Goal: Transaction & Acquisition: Purchase product/service

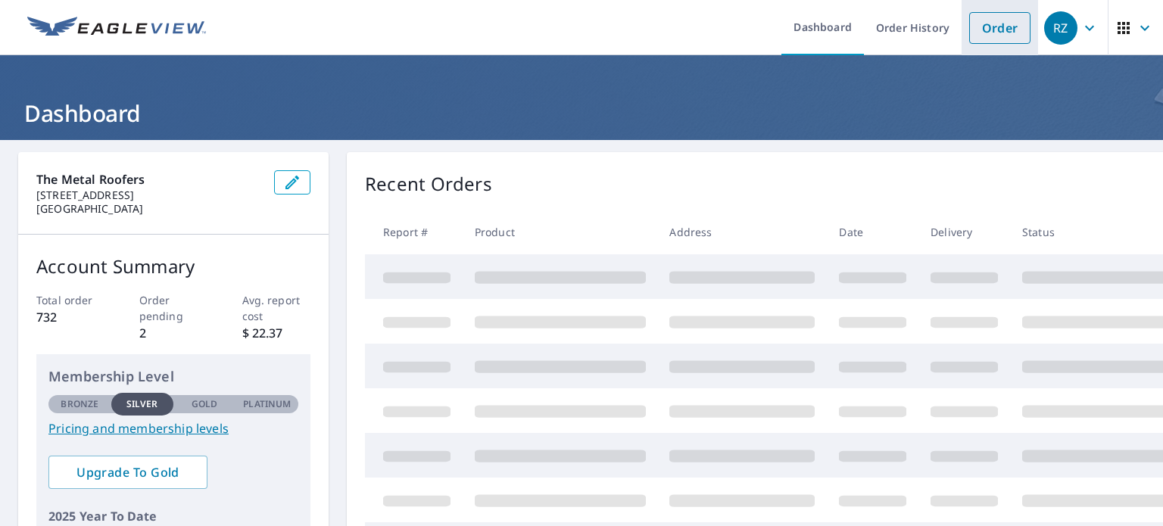
click at [979, 36] on link "Order" at bounding box center [999, 28] width 61 height 32
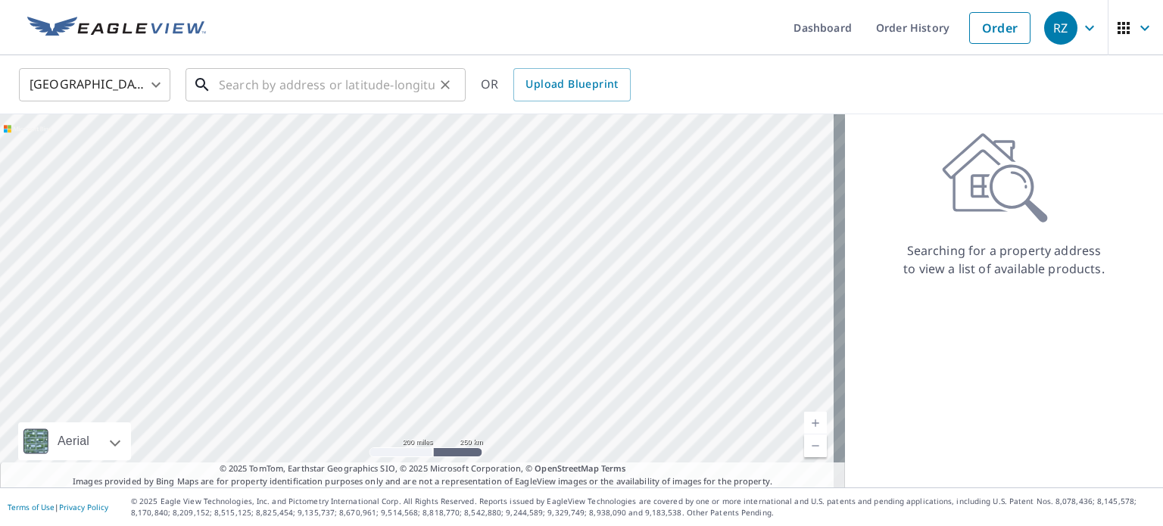
click at [326, 87] on input "text" at bounding box center [327, 85] width 216 height 42
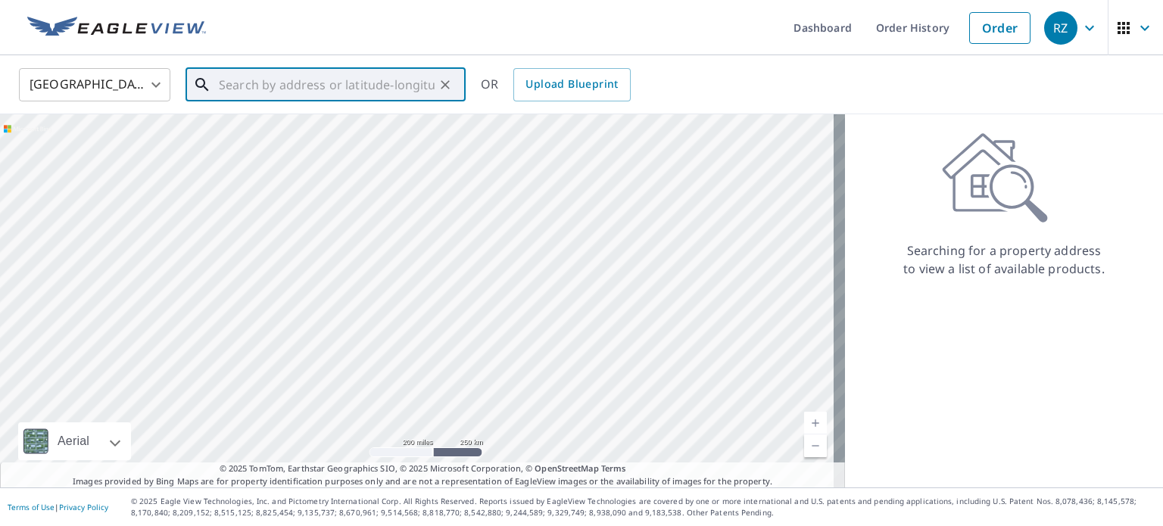
paste input "[STREET_ADDRESS]"
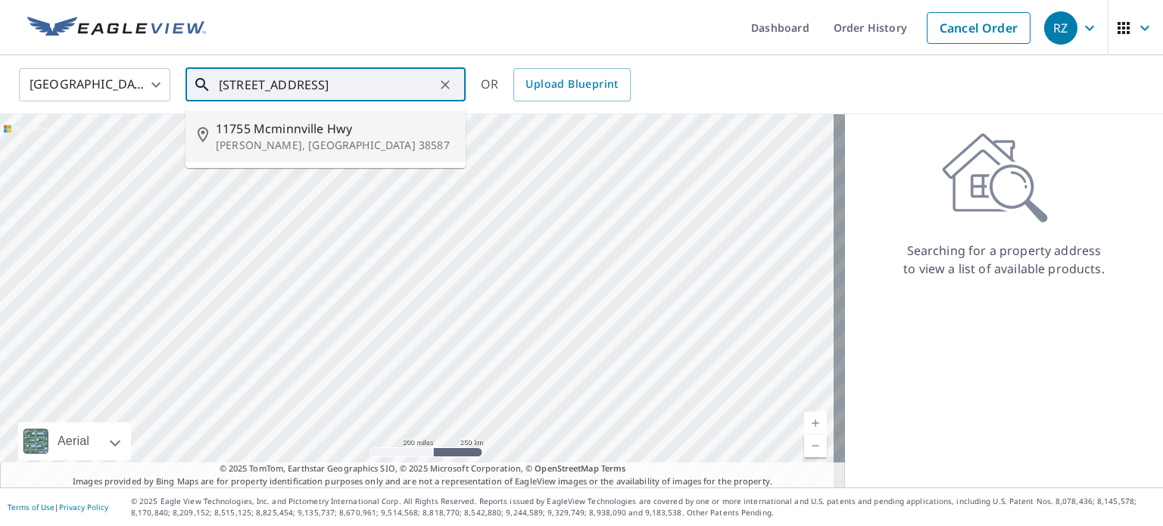
click at [320, 133] on span "11755 Mcminnville Hwy" at bounding box center [335, 129] width 238 height 18
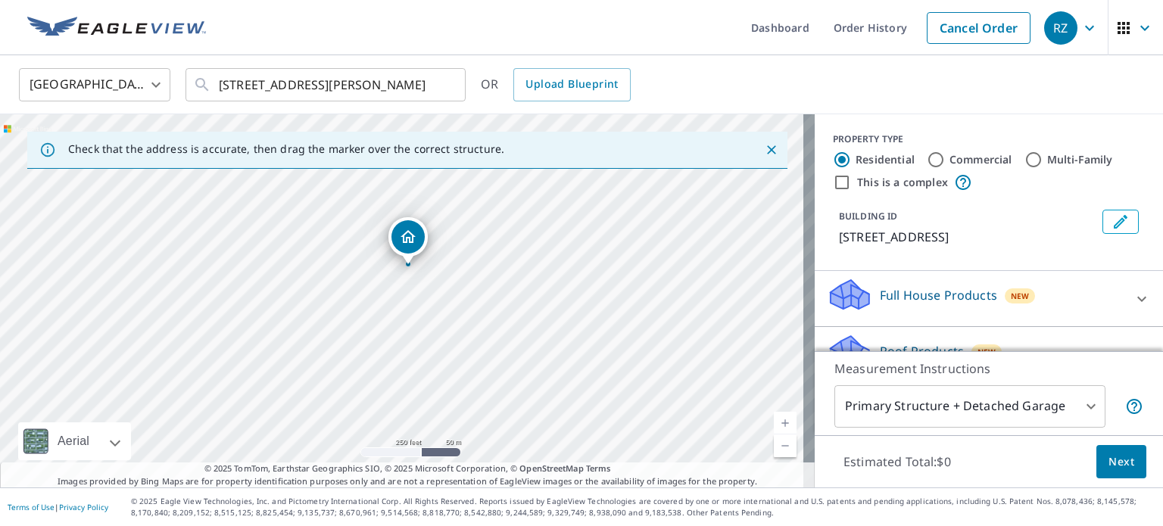
drag, startPoint x: 376, startPoint y: 414, endPoint x: 382, endPoint y: 380, distance: 34.6
click at [382, 380] on div "[STREET_ADDRESS][PERSON_NAME]" at bounding box center [407, 300] width 815 height 373
drag, startPoint x: 304, startPoint y: 339, endPoint x: 297, endPoint y: 363, distance: 24.7
click at [297, 363] on div "[STREET_ADDRESS][PERSON_NAME]" at bounding box center [407, 300] width 815 height 373
drag, startPoint x: 380, startPoint y: 208, endPoint x: 439, endPoint y: 293, distance: 103.4
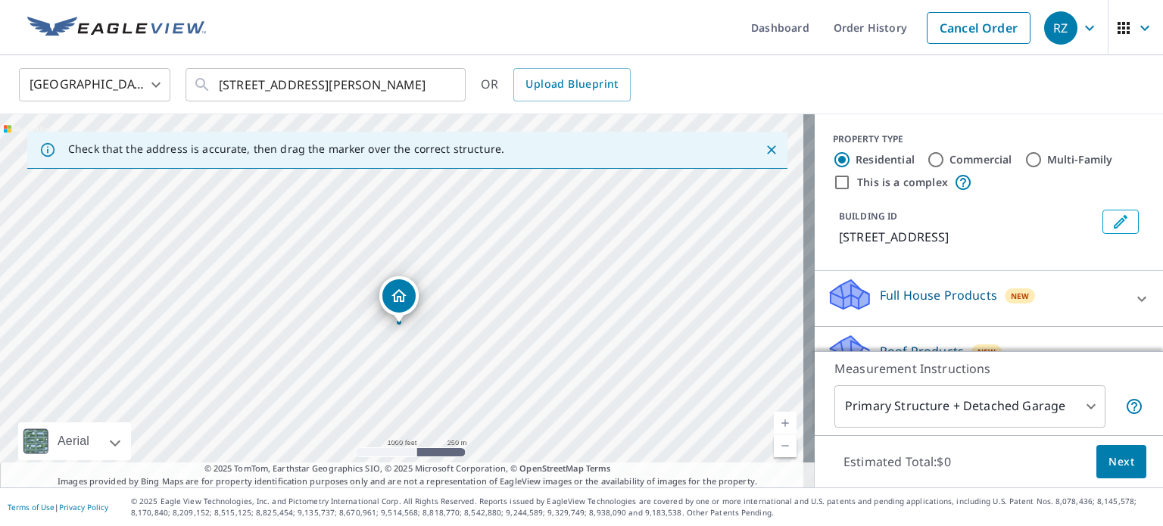
drag, startPoint x: 539, startPoint y: 266, endPoint x: 522, endPoint y: 275, distance: 19.6
click at [522, 275] on div "[STREET_ADDRESS][PERSON_NAME]" at bounding box center [407, 300] width 815 height 373
drag, startPoint x: 509, startPoint y: 394, endPoint x: 638, endPoint y: 305, distance: 156.9
click at [638, 305] on div "[STREET_ADDRESS][PERSON_NAME]" at bounding box center [407, 300] width 815 height 373
drag, startPoint x: 370, startPoint y: 257, endPoint x: 457, endPoint y: 371, distance: 144.2
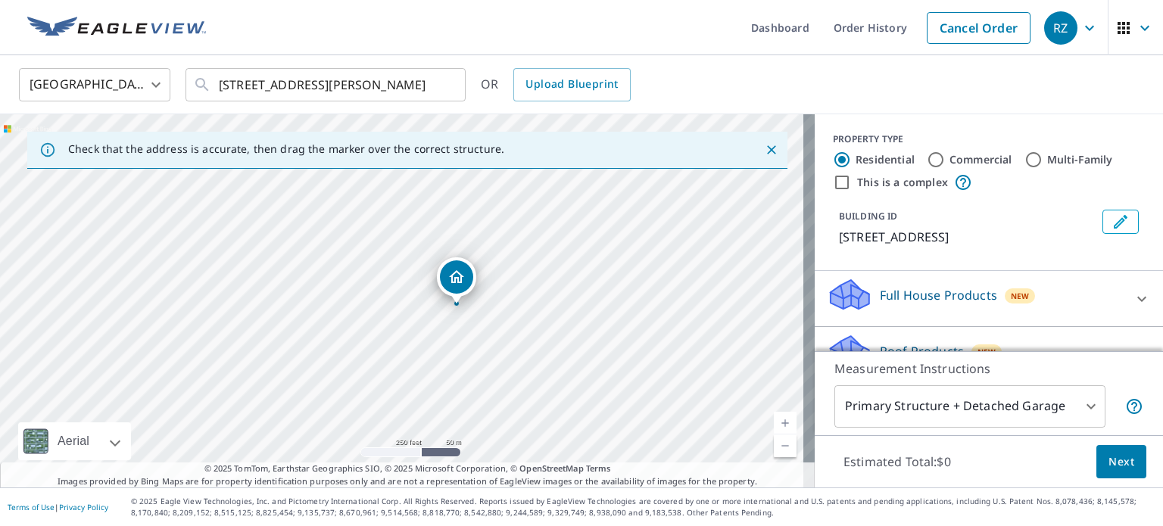
click at [457, 371] on div "[STREET_ADDRESS][PERSON_NAME]" at bounding box center [407, 300] width 815 height 373
drag, startPoint x: 220, startPoint y: 384, endPoint x: 367, endPoint y: 208, distance: 228.6
click at [367, 208] on div "[STREET_ADDRESS][PERSON_NAME]" at bounding box center [407, 300] width 815 height 373
drag, startPoint x: 379, startPoint y: 196, endPoint x: 242, endPoint y: 344, distance: 201.0
click at [242, 344] on div "[STREET_ADDRESS][PERSON_NAME]" at bounding box center [407, 300] width 815 height 373
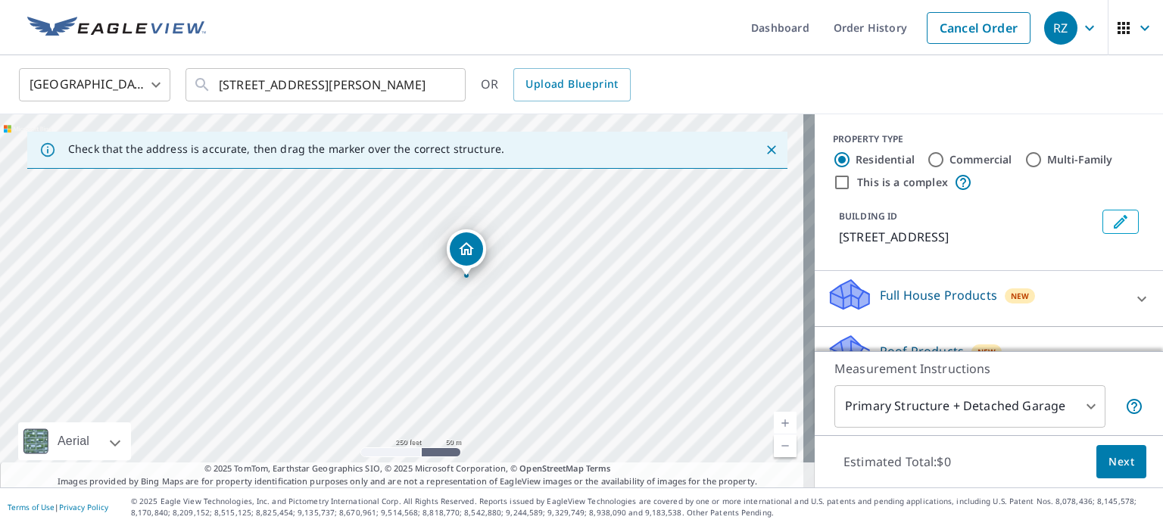
click at [327, 256] on div "[STREET_ADDRESS][PERSON_NAME]" at bounding box center [407, 300] width 815 height 373
drag, startPoint x: 400, startPoint y: 269, endPoint x: 264, endPoint y: 248, distance: 137.2
drag, startPoint x: 397, startPoint y: 273, endPoint x: 436, endPoint y: 260, distance: 41.4
drag, startPoint x: 357, startPoint y: 235, endPoint x: 342, endPoint y: 314, distance: 80.1
click at [342, 314] on div "[STREET_ADDRESS][PERSON_NAME]" at bounding box center [407, 300] width 815 height 373
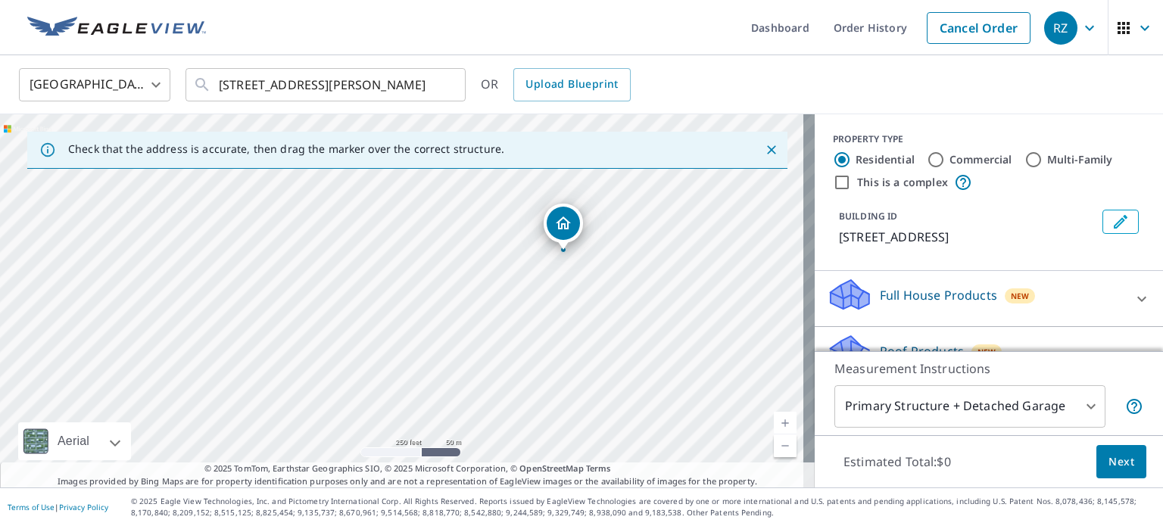
drag, startPoint x: 386, startPoint y: 352, endPoint x: 562, endPoint y: 225, distance: 216.9
drag, startPoint x: 395, startPoint y: 270, endPoint x: 279, endPoint y: 311, distance: 123.6
drag, startPoint x: 457, startPoint y: 201, endPoint x: 457, endPoint y: 291, distance: 90.1
click at [457, 291] on div "[STREET_ADDRESS][PERSON_NAME]" at bounding box center [407, 300] width 815 height 373
drag, startPoint x: 401, startPoint y: 360, endPoint x: 385, endPoint y: 221, distance: 139.6
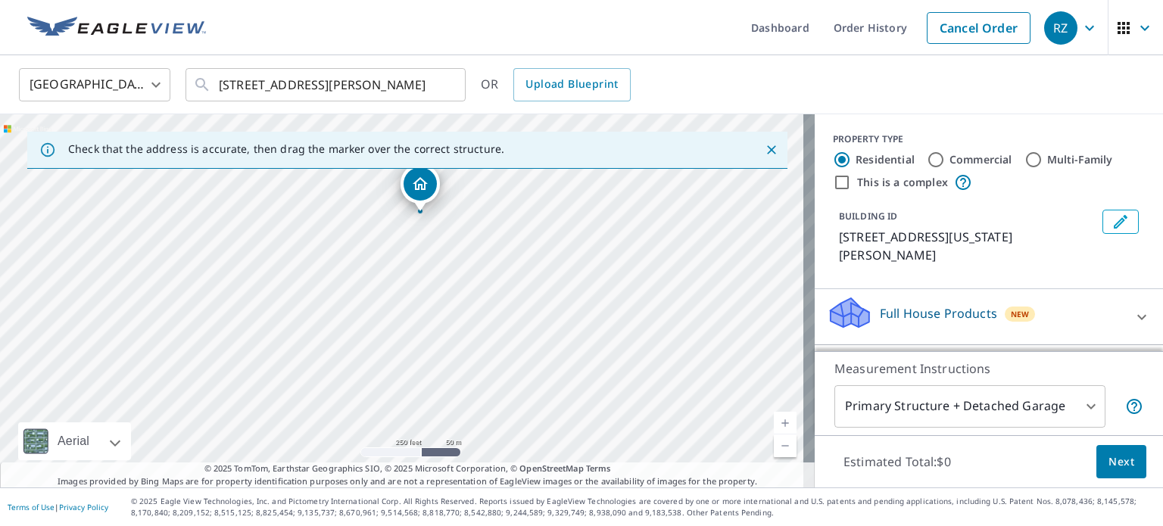
drag, startPoint x: 421, startPoint y: 308, endPoint x: 444, endPoint y: 248, distance: 64.7
click at [444, 248] on div "[STREET_ADDRESS][US_STATE][PERSON_NAME]" at bounding box center [407, 300] width 815 height 373
click at [253, 77] on input "[STREET_ADDRESS][PERSON_NAME]" at bounding box center [327, 85] width 216 height 42
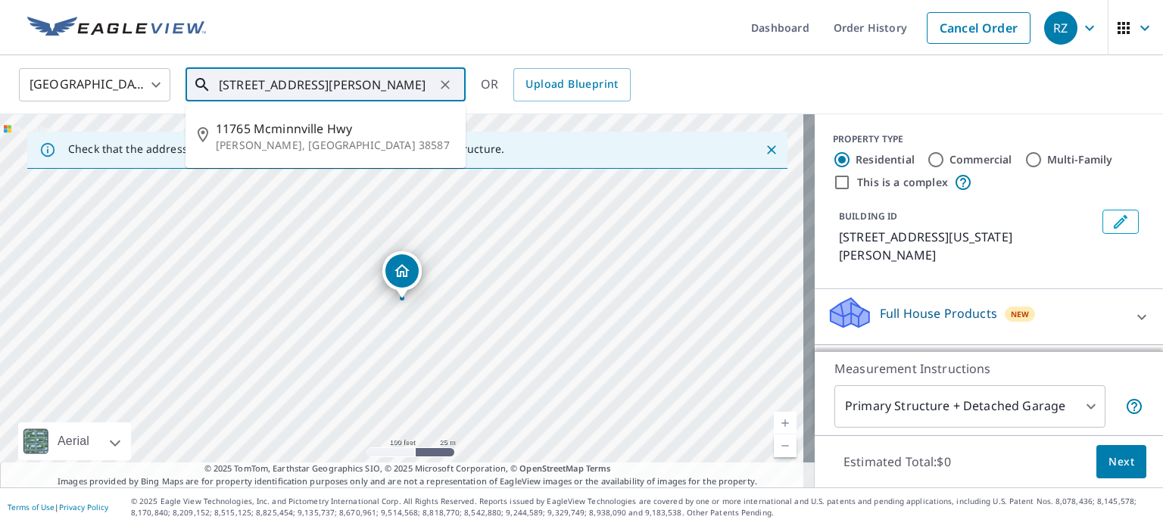
click at [248, 85] on input "[STREET_ADDRESS][PERSON_NAME]" at bounding box center [327, 85] width 216 height 42
type input "[STREET_ADDRESS][PERSON_NAME]"
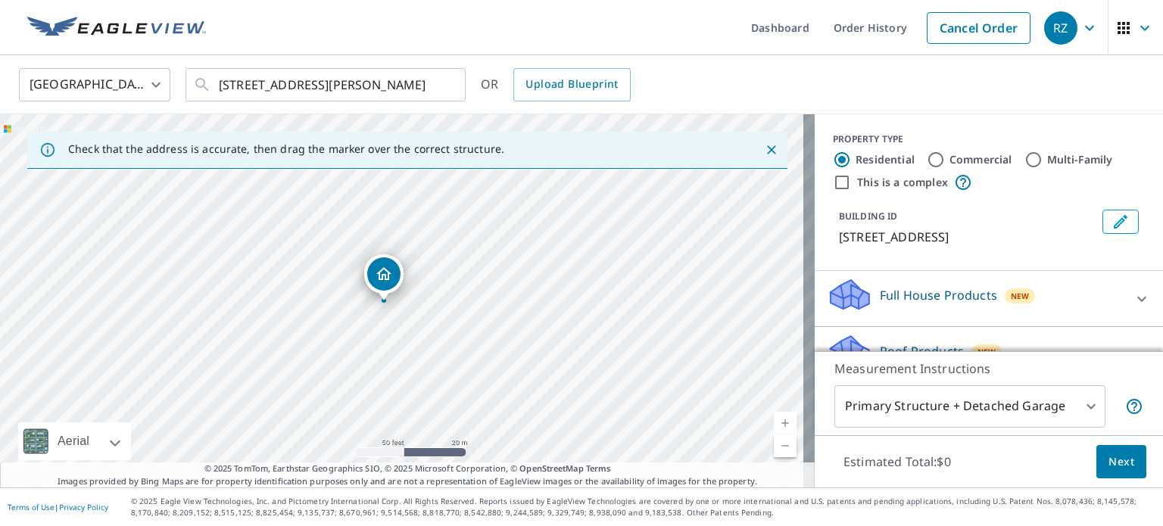
drag, startPoint x: 411, startPoint y: 211, endPoint x: 421, endPoint y: 232, distance: 23.0
click at [421, 232] on div "[STREET_ADDRESS][PERSON_NAME]" at bounding box center [407, 300] width 815 height 373
drag, startPoint x: 217, startPoint y: 81, endPoint x: 451, endPoint y: 90, distance: 234.2
click at [451, 90] on div "[STREET_ADDRESS][PERSON_NAME] ​" at bounding box center [326, 84] width 280 height 33
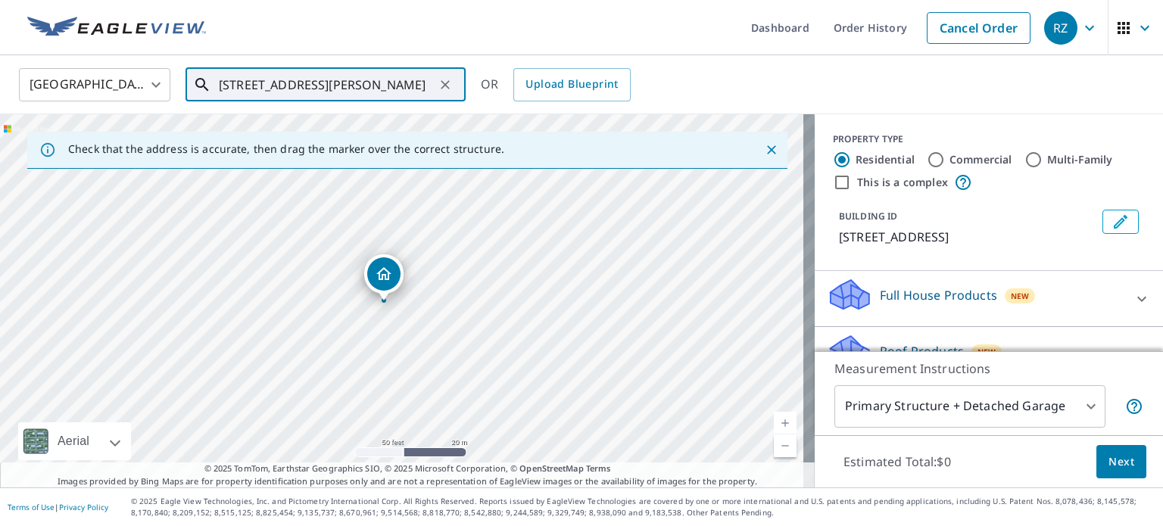
drag, startPoint x: 217, startPoint y: 86, endPoint x: 423, endPoint y: 81, distance: 205.3
click at [423, 81] on div "[STREET_ADDRESS][PERSON_NAME] ​" at bounding box center [326, 84] width 280 height 33
